Goal: Use online tool/utility: Utilize a website feature to perform a specific function

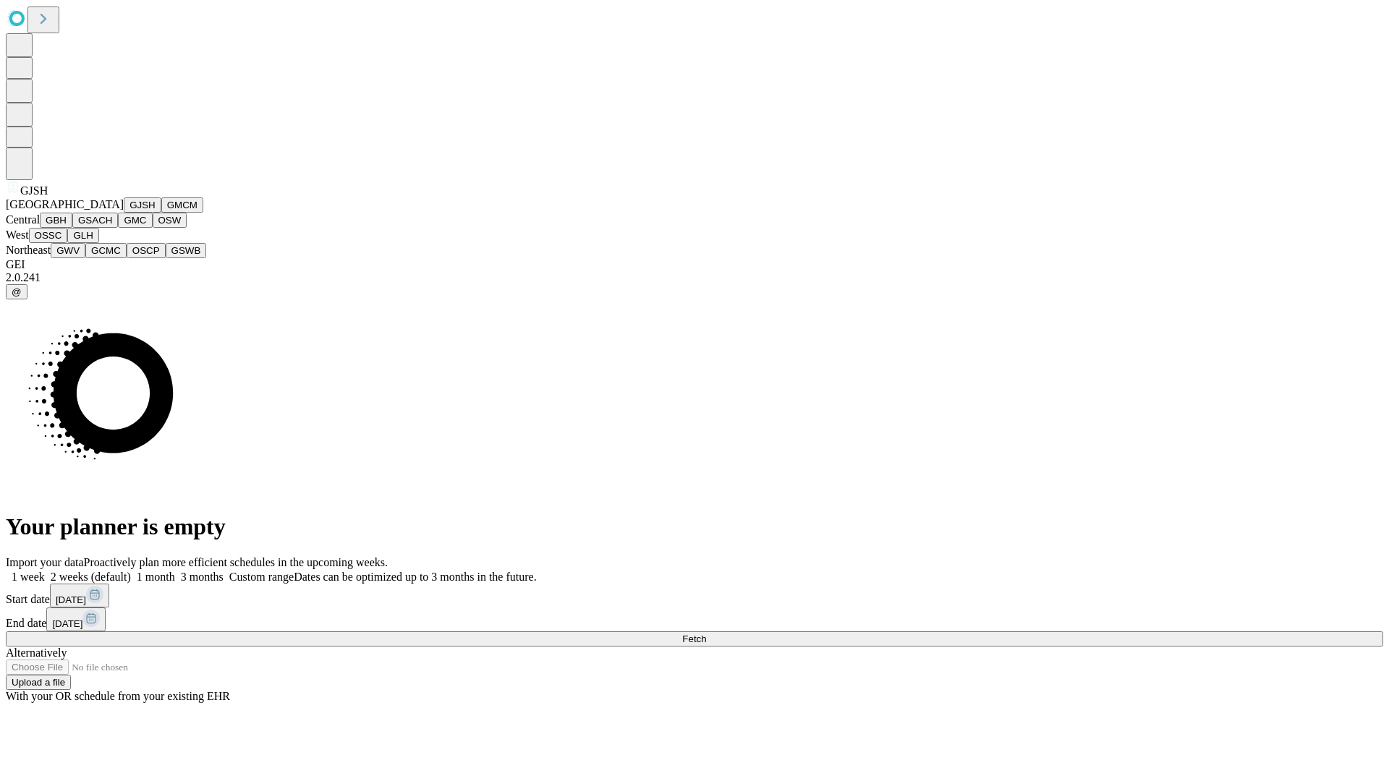
click at [124, 213] on button "GJSH" at bounding box center [143, 204] width 38 height 15
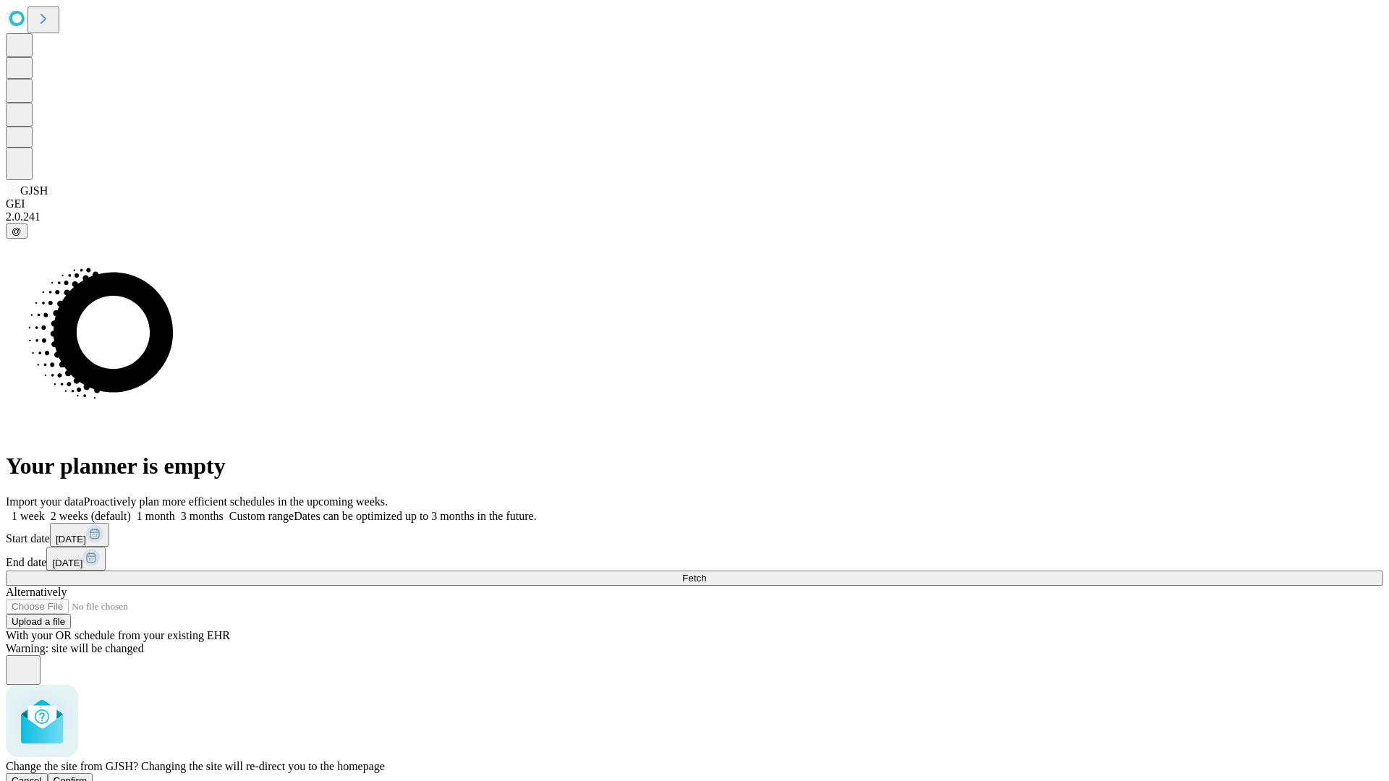
click at [88, 775] on span "Confirm" at bounding box center [71, 780] width 34 height 11
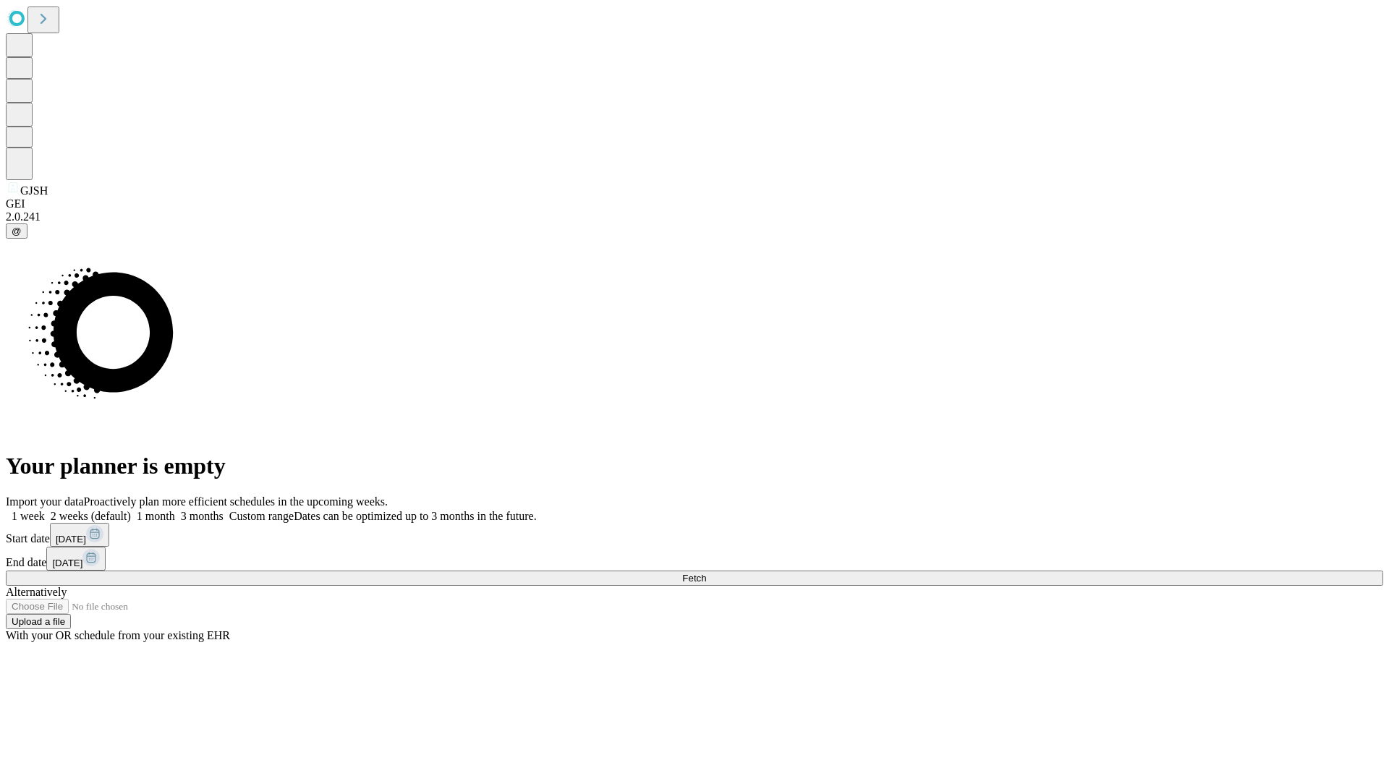
click at [131, 510] on label "2 weeks (default)" at bounding box center [88, 516] width 86 height 12
click at [706, 573] on span "Fetch" at bounding box center [694, 578] width 24 height 11
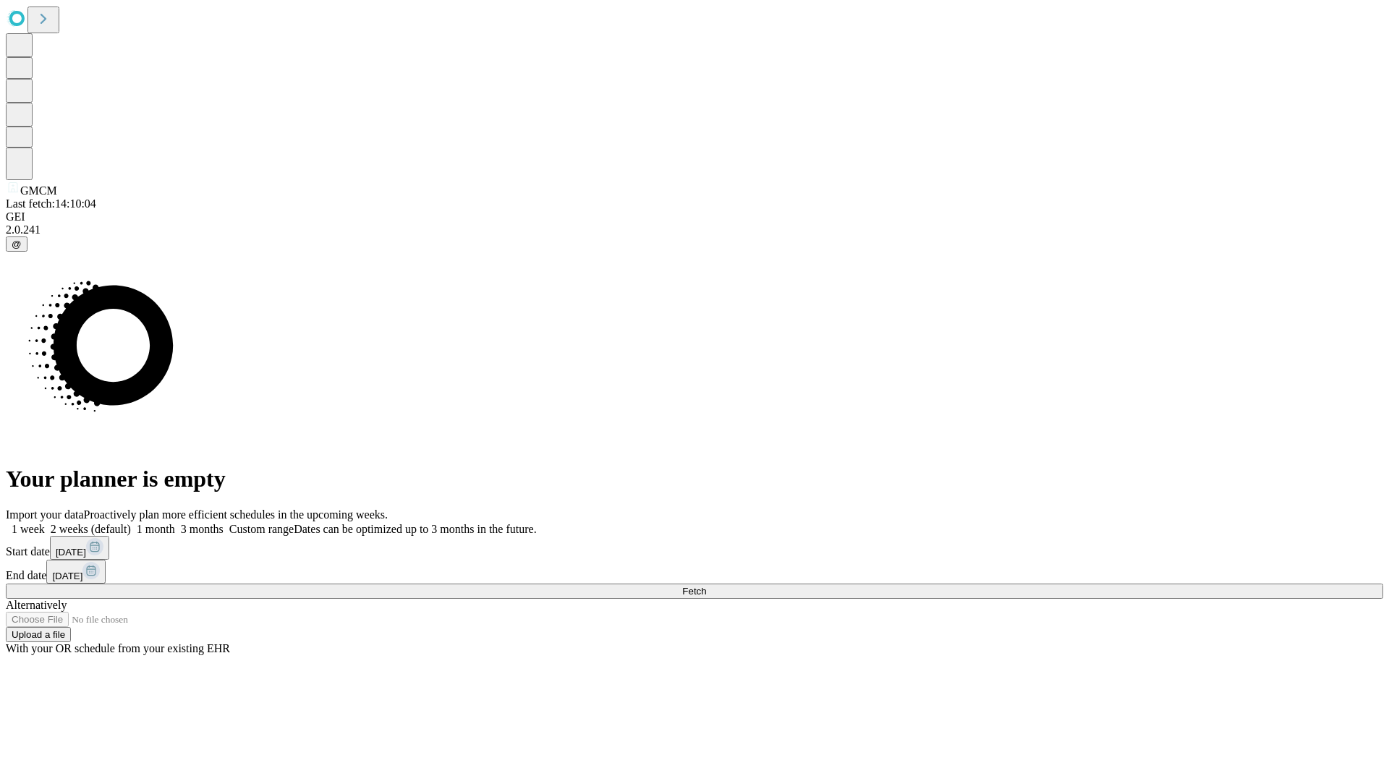
click at [131, 523] on label "2 weeks (default)" at bounding box center [88, 529] width 86 height 12
click at [706, 586] on span "Fetch" at bounding box center [694, 591] width 24 height 11
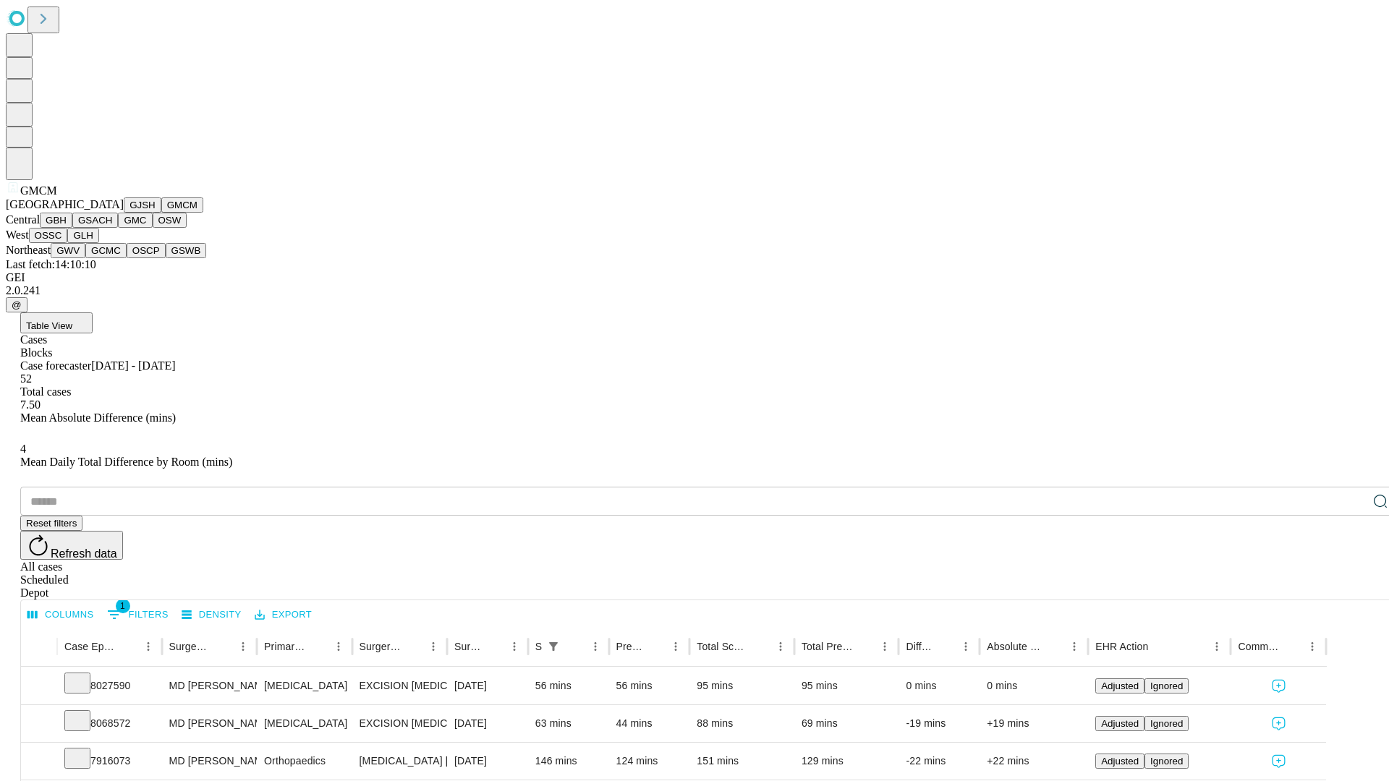
click at [72, 228] on button "GBH" at bounding box center [56, 220] width 33 height 15
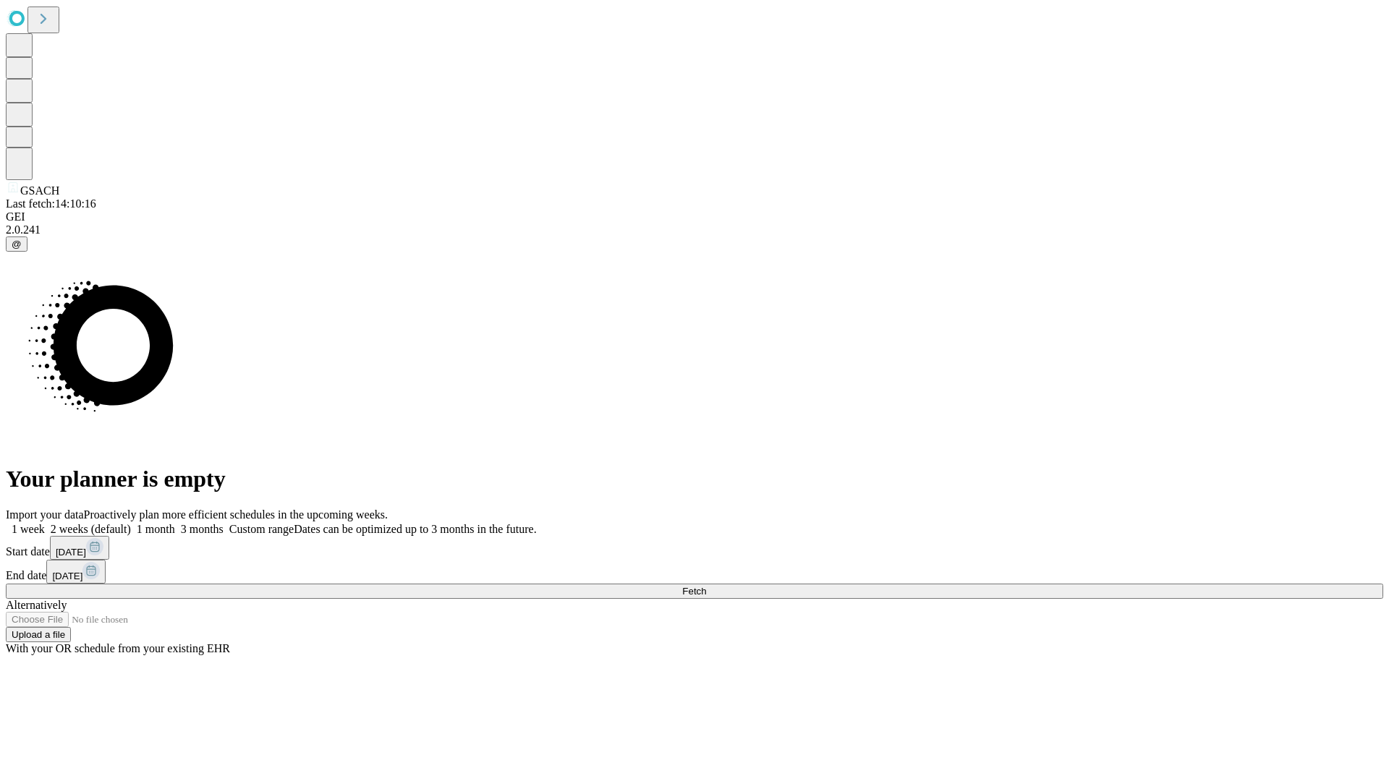
click at [706, 586] on span "Fetch" at bounding box center [694, 591] width 24 height 11
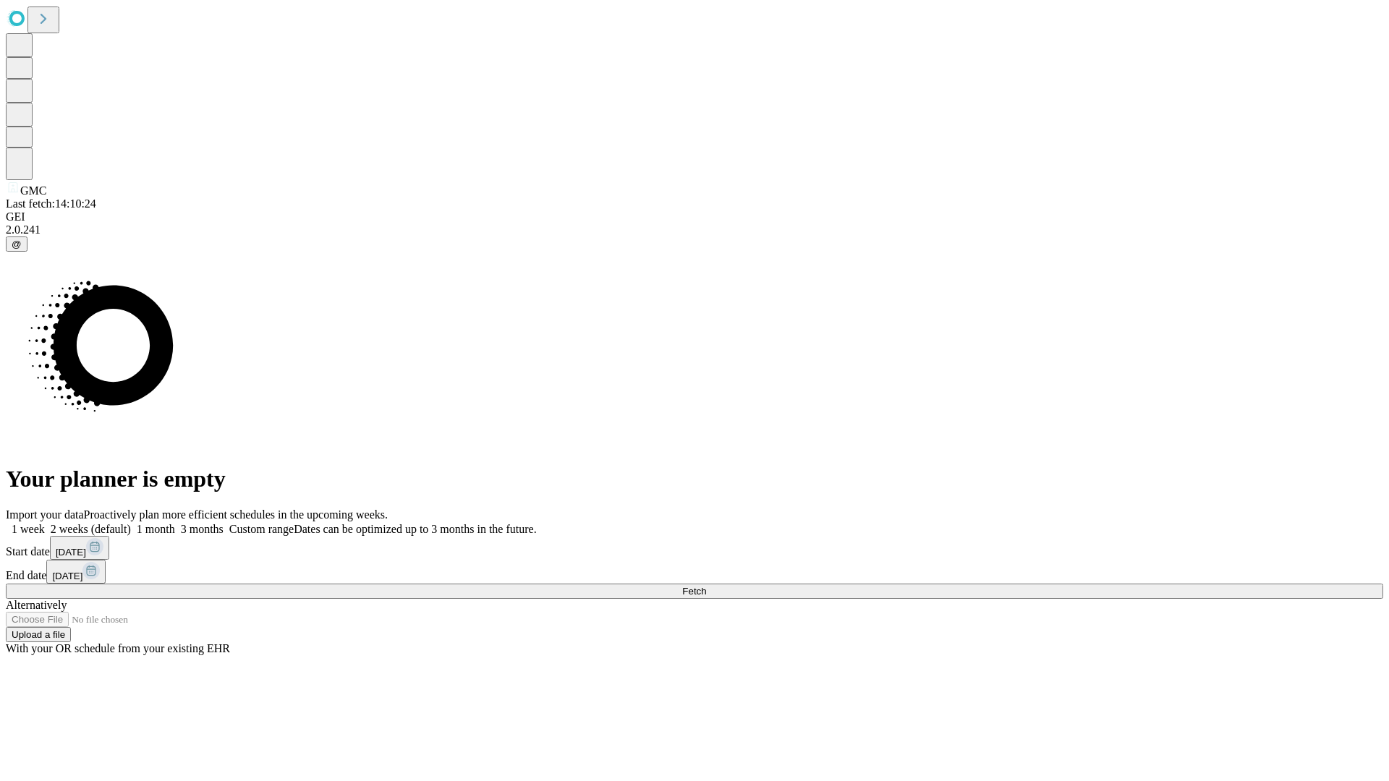
click at [131, 523] on label "2 weeks (default)" at bounding box center [88, 529] width 86 height 12
click at [706, 586] on span "Fetch" at bounding box center [694, 591] width 24 height 11
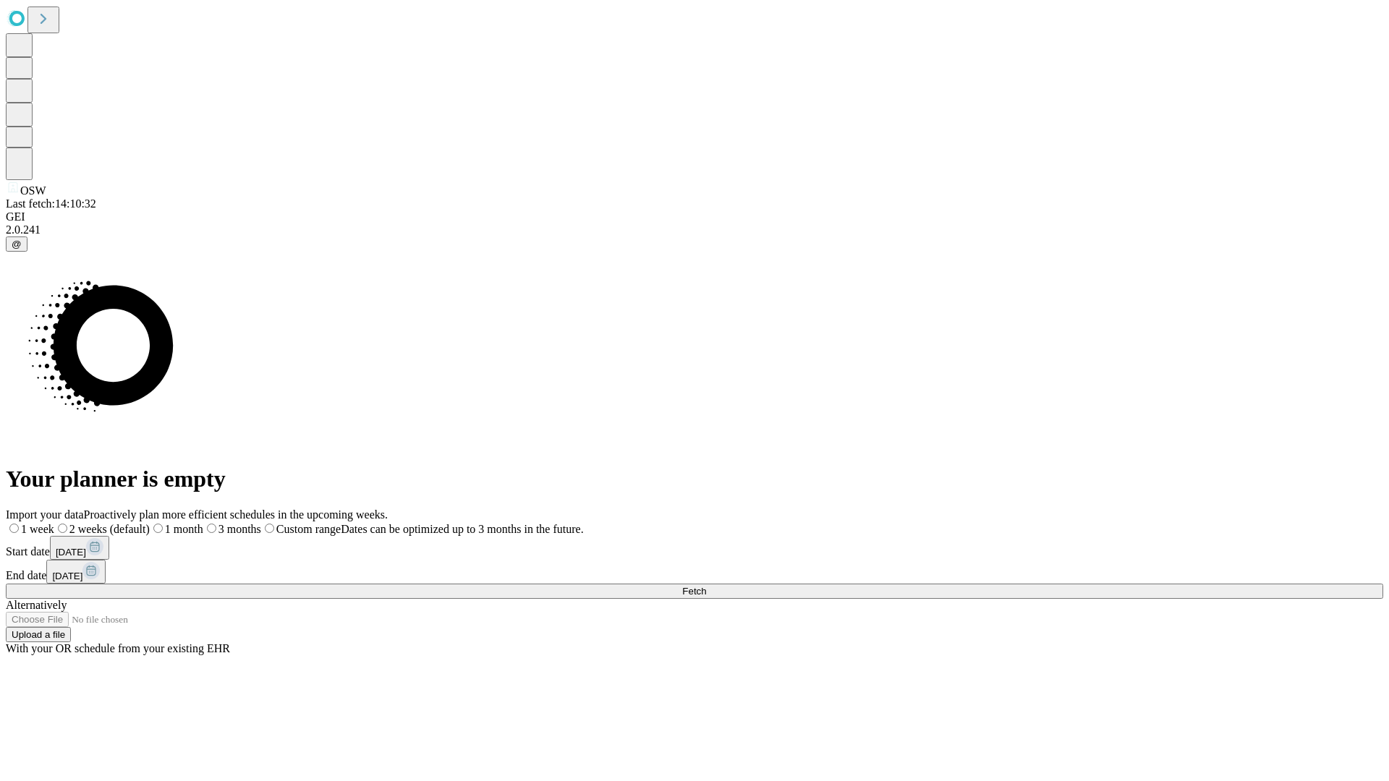
click at [150, 523] on label "2 weeks (default)" at bounding box center [101, 529] width 95 height 12
click at [706, 586] on span "Fetch" at bounding box center [694, 591] width 24 height 11
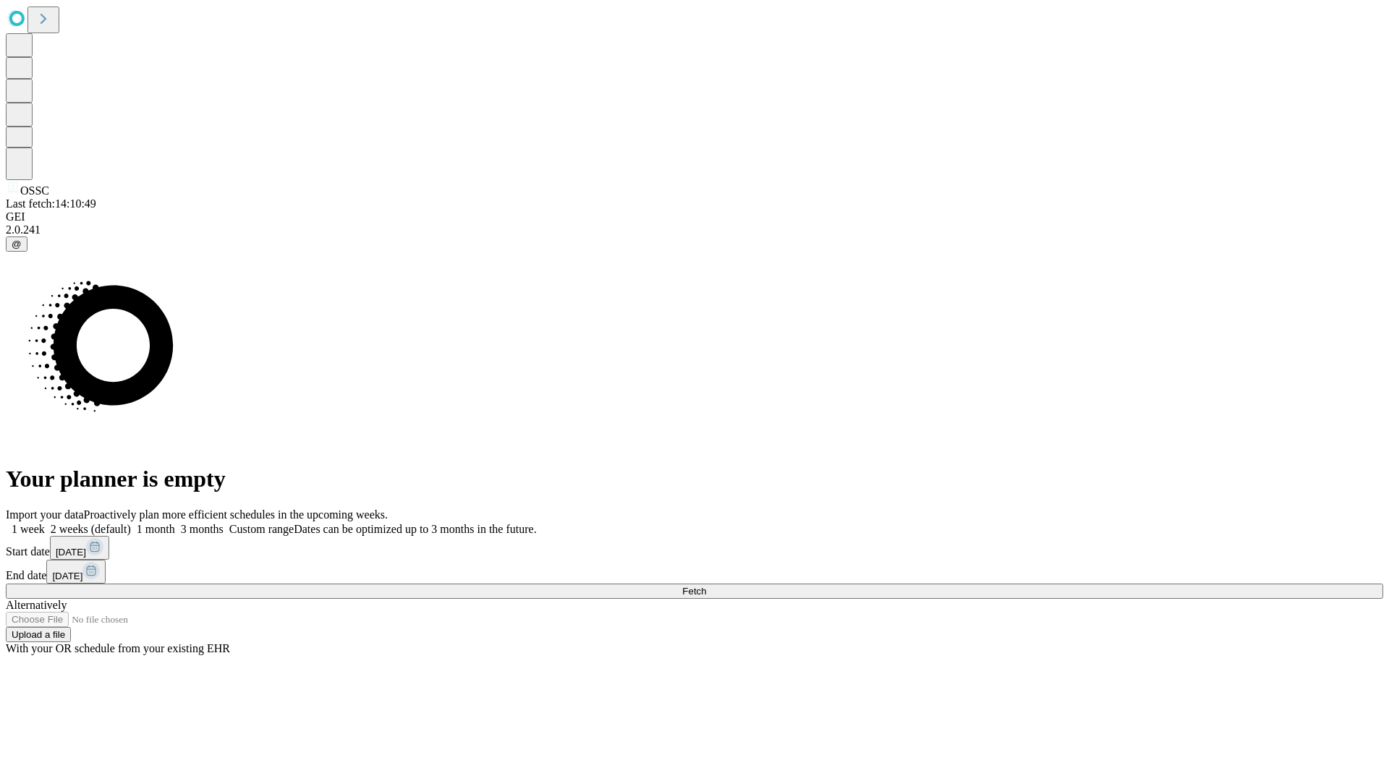
click at [131, 523] on label "2 weeks (default)" at bounding box center [88, 529] width 86 height 12
click at [706, 586] on span "Fetch" at bounding box center [694, 591] width 24 height 11
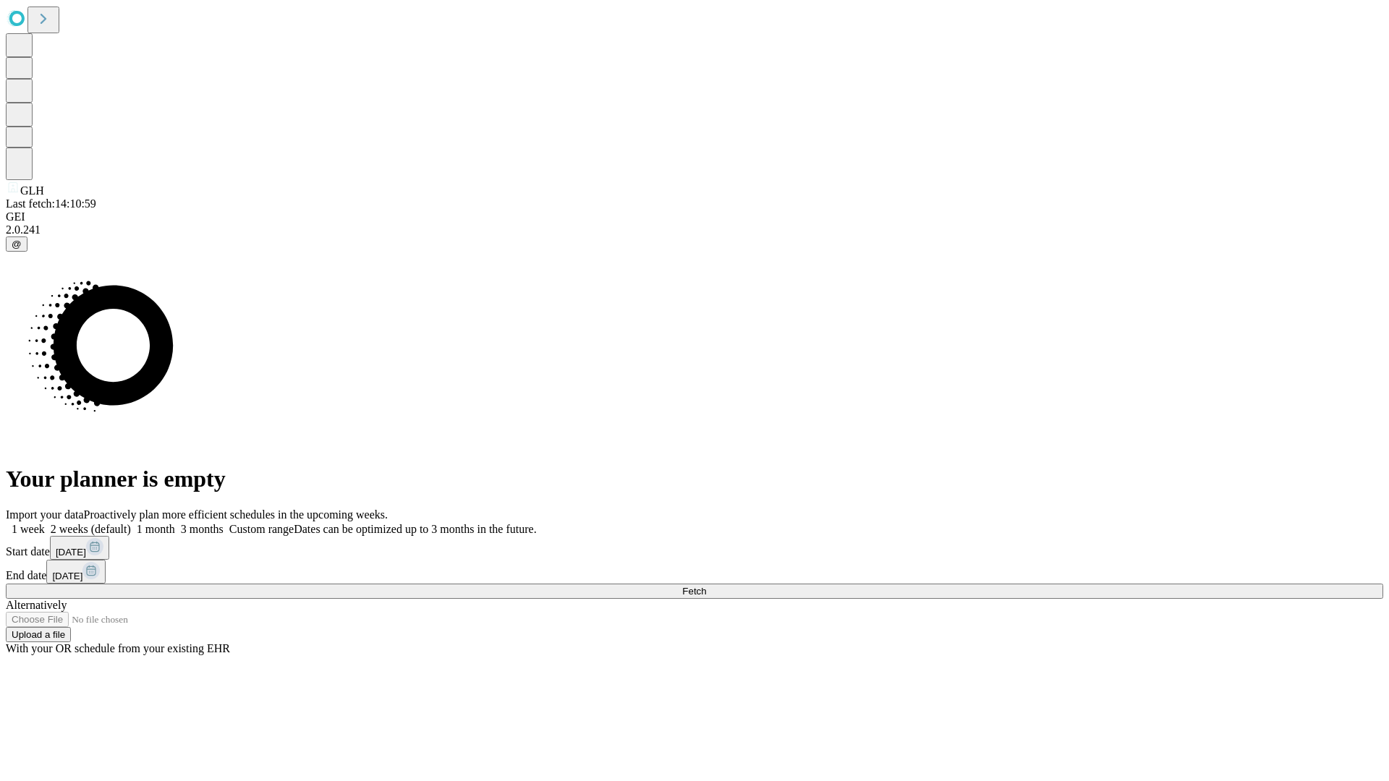
click at [131, 523] on label "2 weeks (default)" at bounding box center [88, 529] width 86 height 12
click at [706, 586] on span "Fetch" at bounding box center [694, 591] width 24 height 11
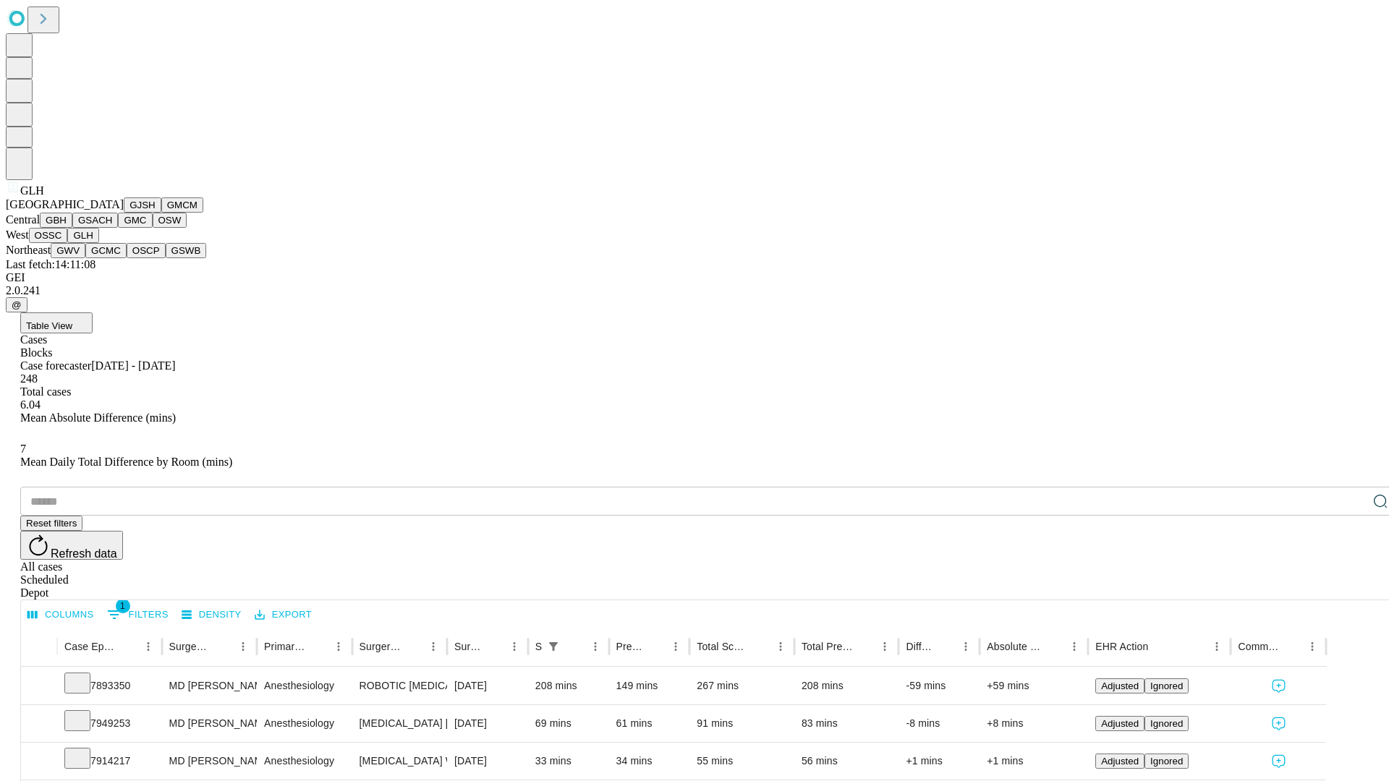
click at [85, 258] on button "GWV" at bounding box center [68, 250] width 35 height 15
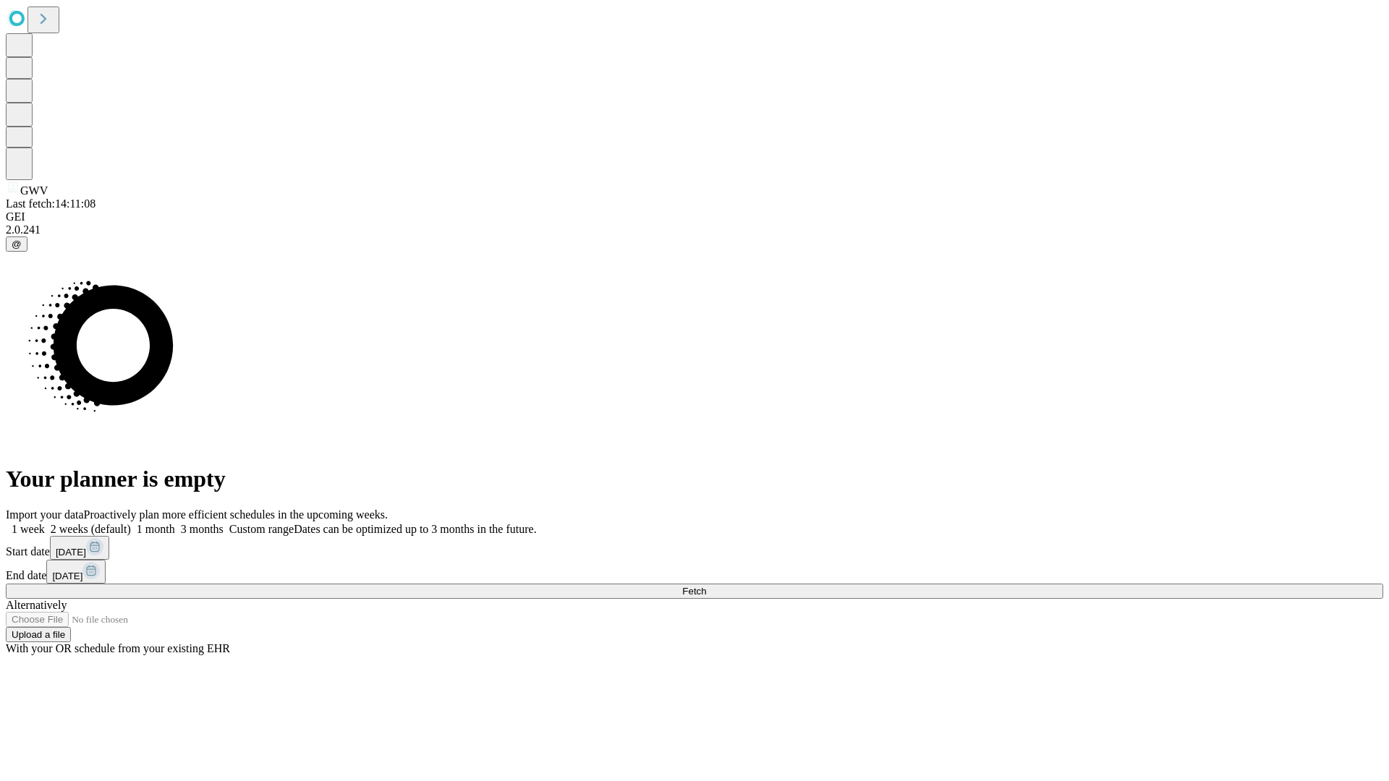
click at [131, 523] on label "2 weeks (default)" at bounding box center [88, 529] width 86 height 12
click at [706, 586] on span "Fetch" at bounding box center [694, 591] width 24 height 11
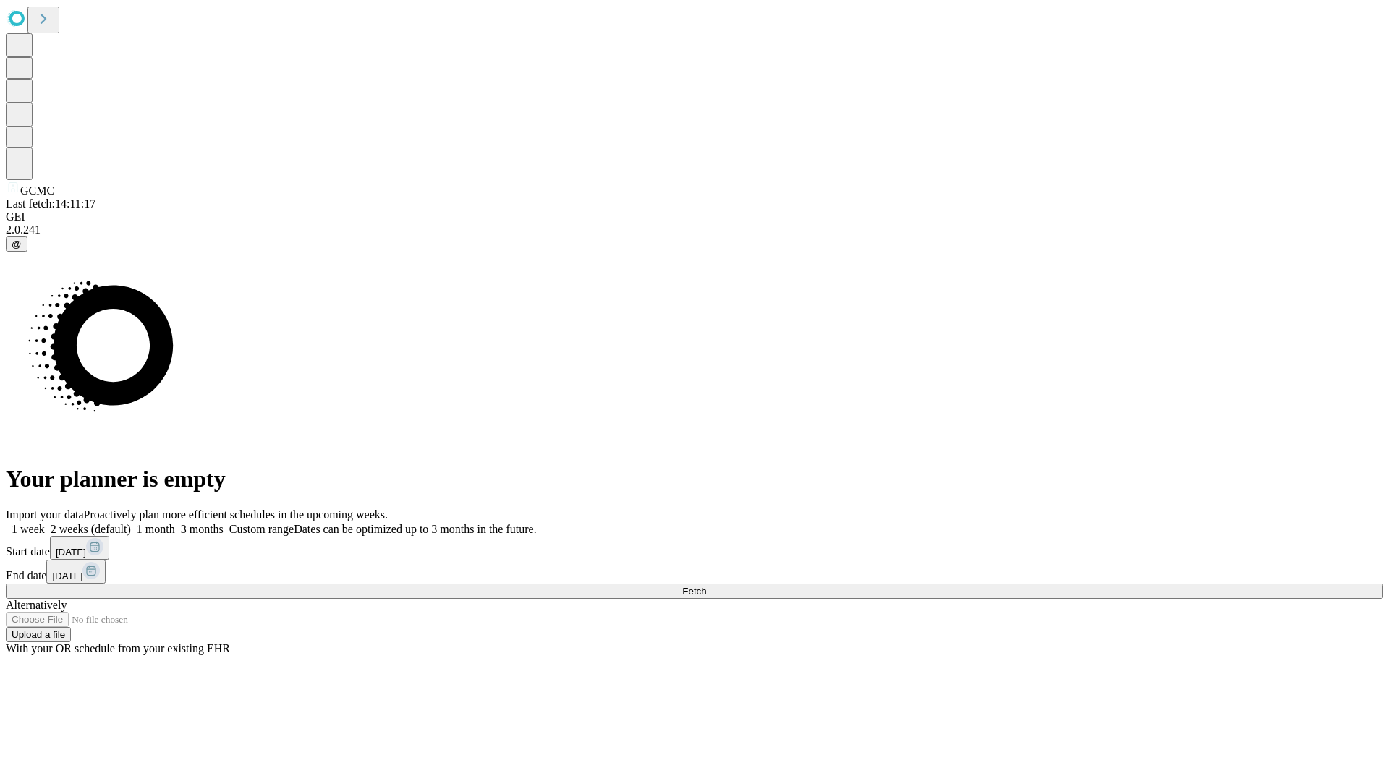
click at [131, 523] on label "2 weeks (default)" at bounding box center [88, 529] width 86 height 12
click at [706, 586] on span "Fetch" at bounding box center [694, 591] width 24 height 11
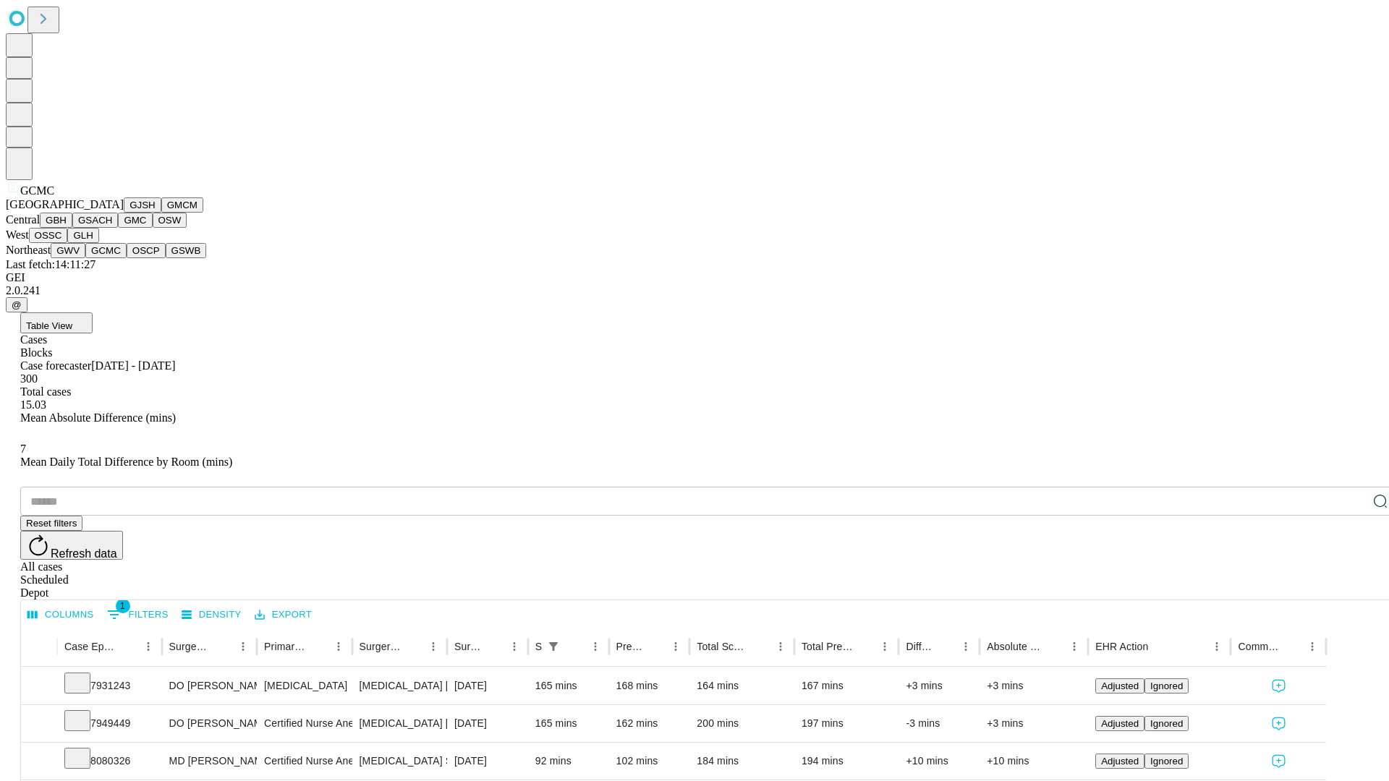
click at [127, 258] on button "OSCP" at bounding box center [146, 250] width 39 height 15
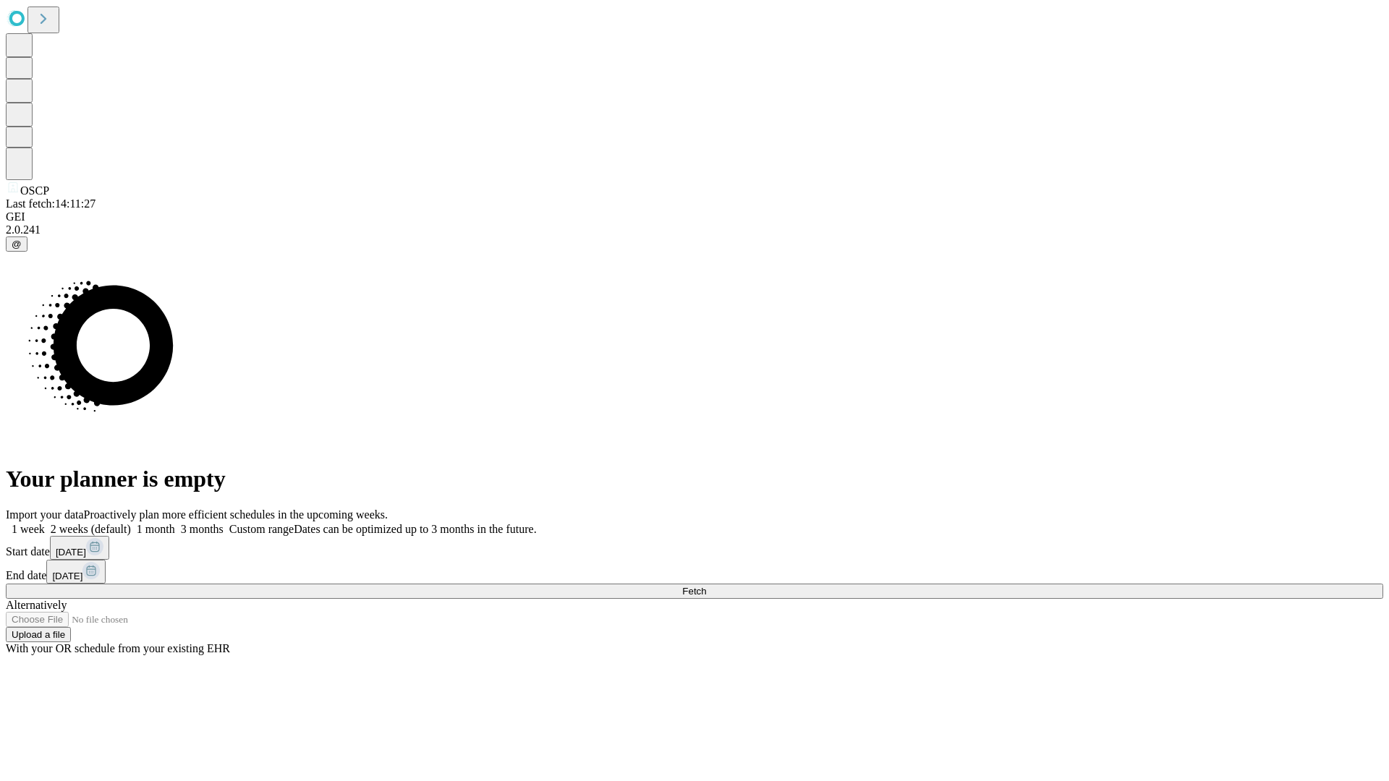
click at [131, 523] on label "2 weeks (default)" at bounding box center [88, 529] width 86 height 12
click at [706, 586] on span "Fetch" at bounding box center [694, 591] width 24 height 11
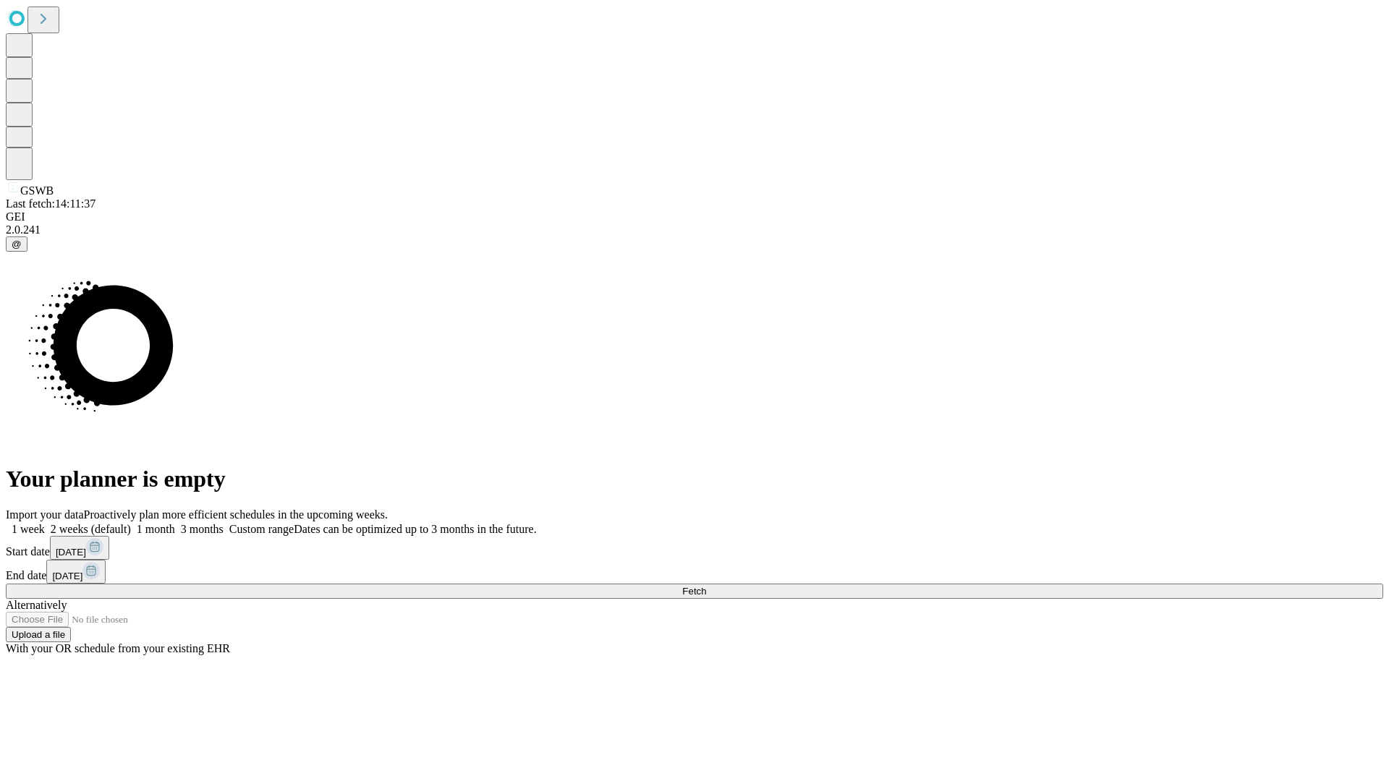
click at [131, 523] on label "2 weeks (default)" at bounding box center [88, 529] width 86 height 12
click at [706, 586] on span "Fetch" at bounding box center [694, 591] width 24 height 11
